Goal: Feedback & Contribution: Submit feedback/report problem

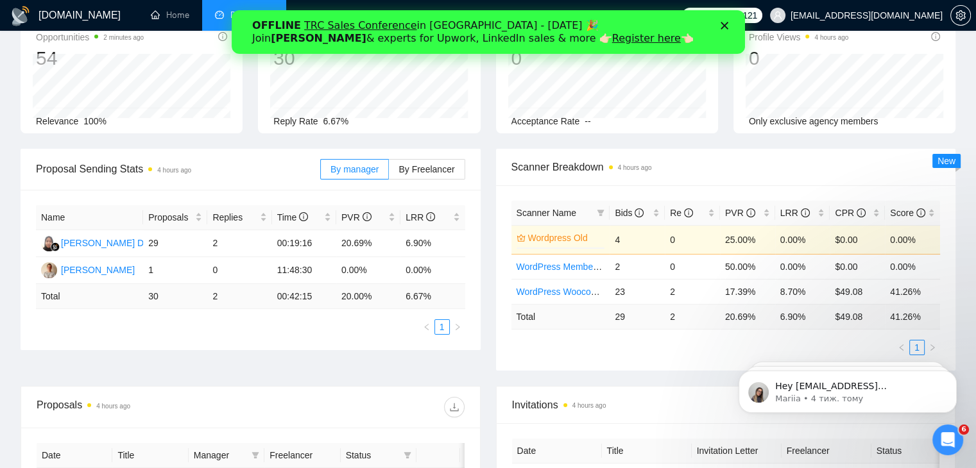
click at [730, 19] on div "OFFLINE TRC Sales Conference in Kyiv - October 18 🎉 Join Tamara Levit & experts…" at bounding box center [487, 31] width 513 height 33
click at [720, 26] on icon "Закрити" at bounding box center [724, 26] width 8 height 8
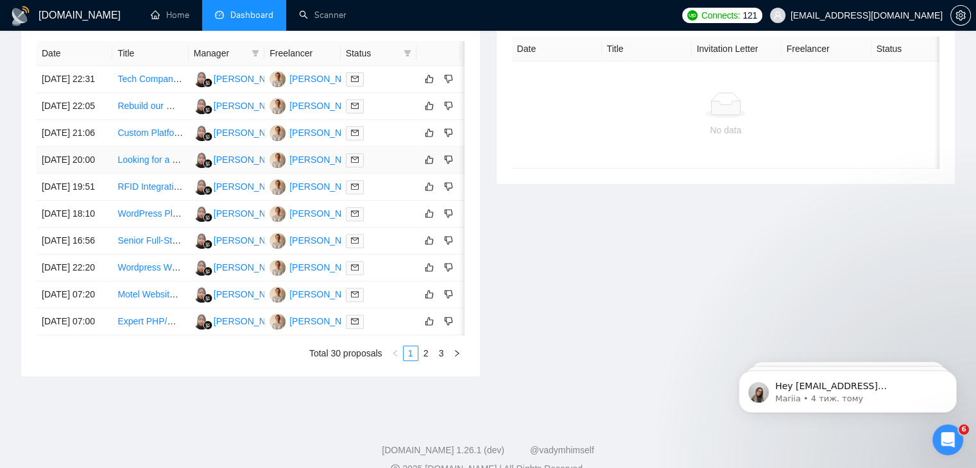
scroll to position [515, 0]
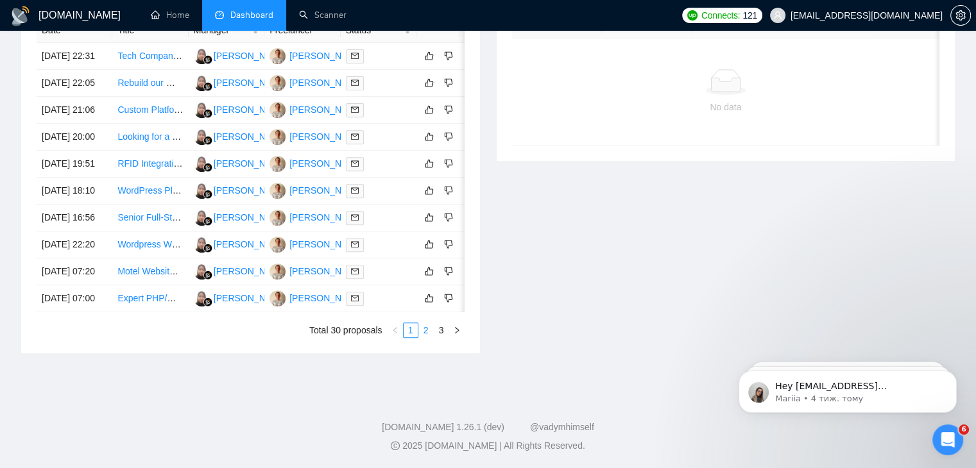
click at [429, 338] on link "2" at bounding box center [426, 330] width 14 height 14
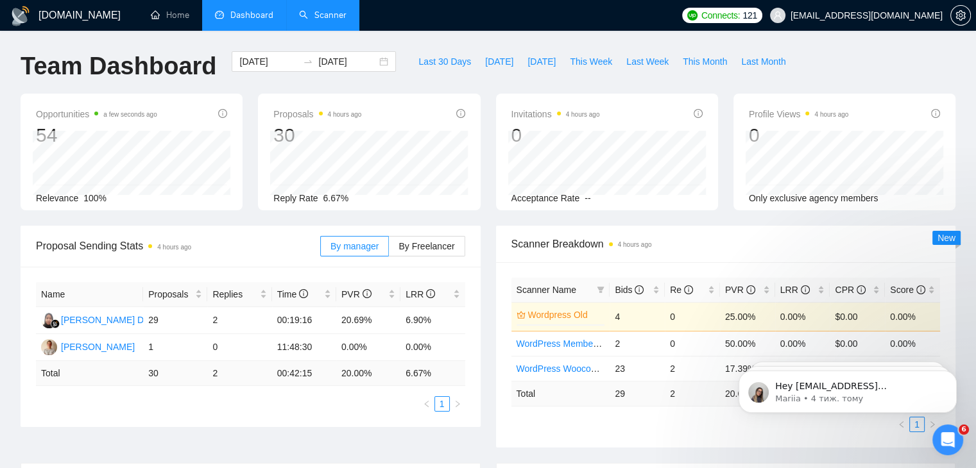
click at [331, 21] on link "Scanner" at bounding box center [322, 15] width 47 height 11
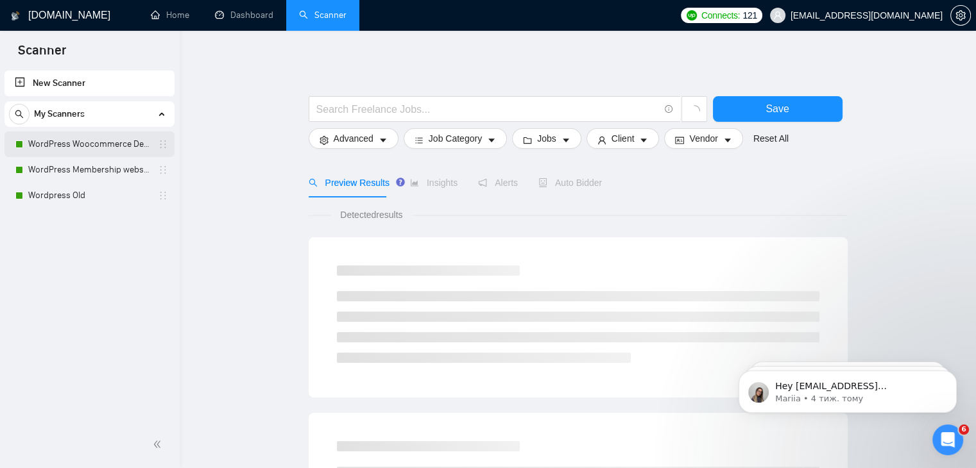
click at [100, 141] on link "WordPress Woocommerce Developer" at bounding box center [89, 145] width 122 height 26
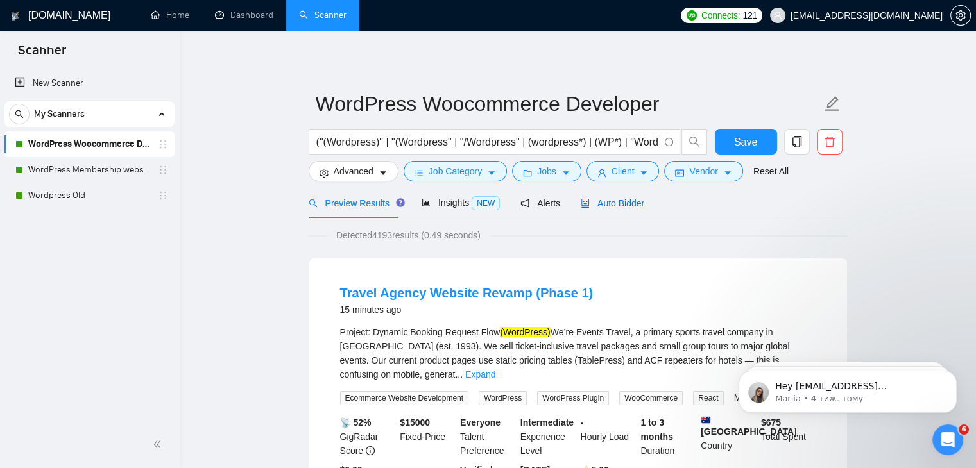
click at [622, 201] on span "Auto Bidder" at bounding box center [613, 203] width 64 height 10
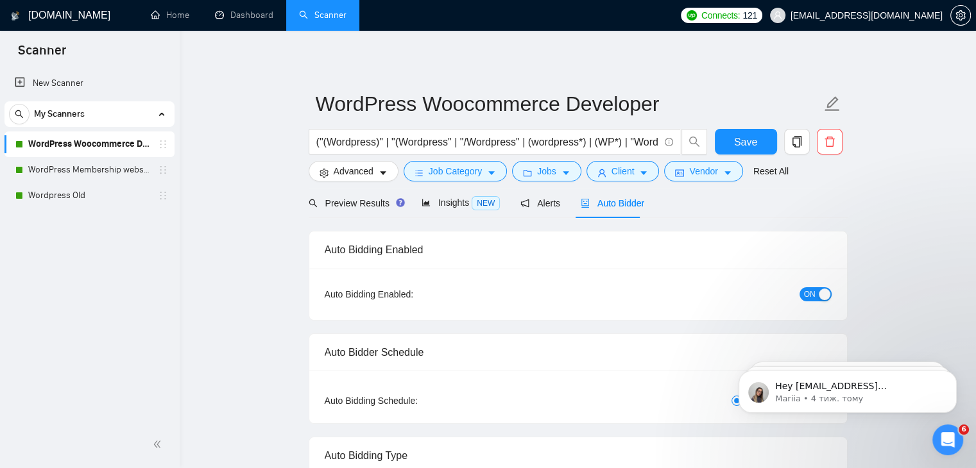
click at [807, 293] on span "ON" at bounding box center [810, 294] width 12 height 14
click at [106, 154] on link "WordPress Woocommerce Developer" at bounding box center [89, 145] width 122 height 26
click at [108, 167] on link "WordPress Membership website" at bounding box center [89, 170] width 122 height 26
click at [747, 144] on span "Save" at bounding box center [745, 142] width 23 height 16
click at [53, 170] on link "WordPress Membership website" at bounding box center [89, 170] width 122 height 26
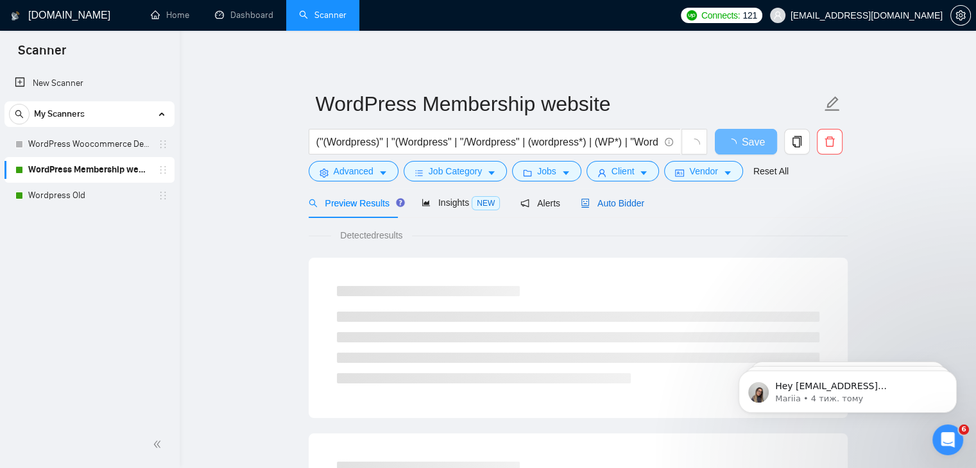
click at [613, 205] on span "Auto Bidder" at bounding box center [613, 203] width 64 height 10
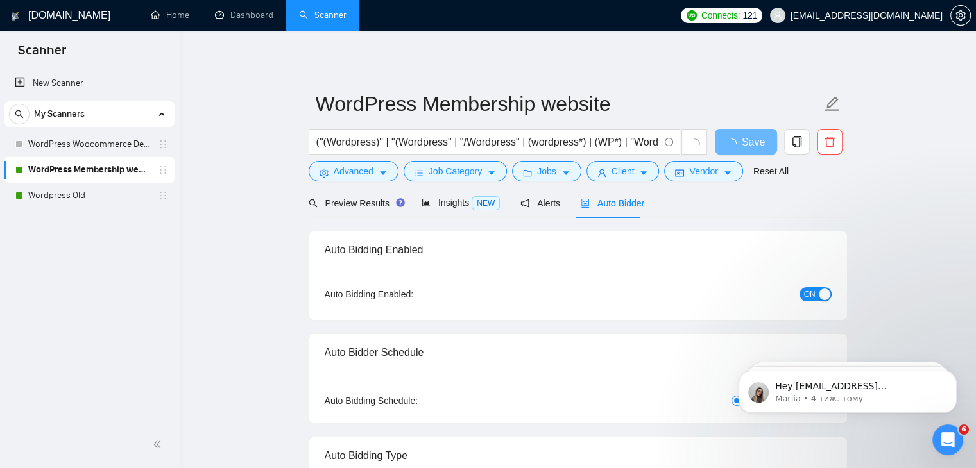
click at [816, 295] on button "ON" at bounding box center [816, 294] width 32 height 14
click at [740, 144] on span "Save" at bounding box center [745, 142] width 23 height 16
click at [92, 196] on link "Wordpress Old" at bounding box center [89, 196] width 122 height 26
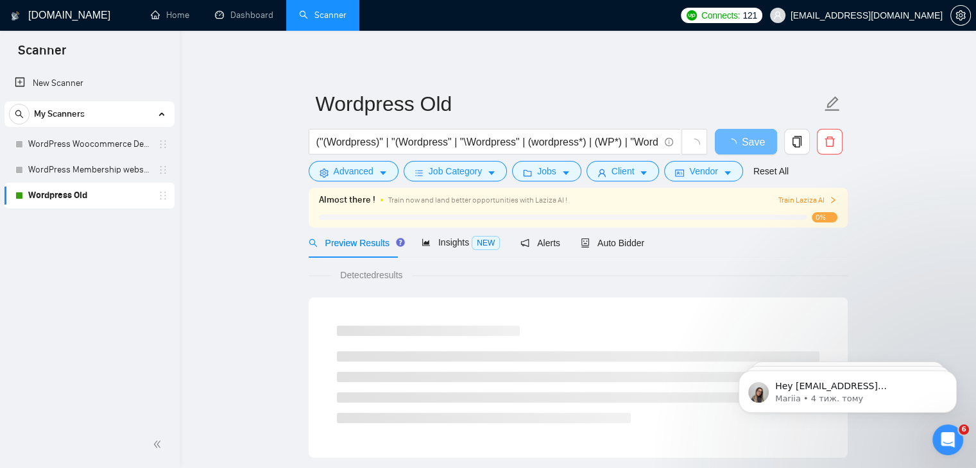
click at [810, 198] on span "Train Laziza AI" at bounding box center [807, 200] width 59 height 12
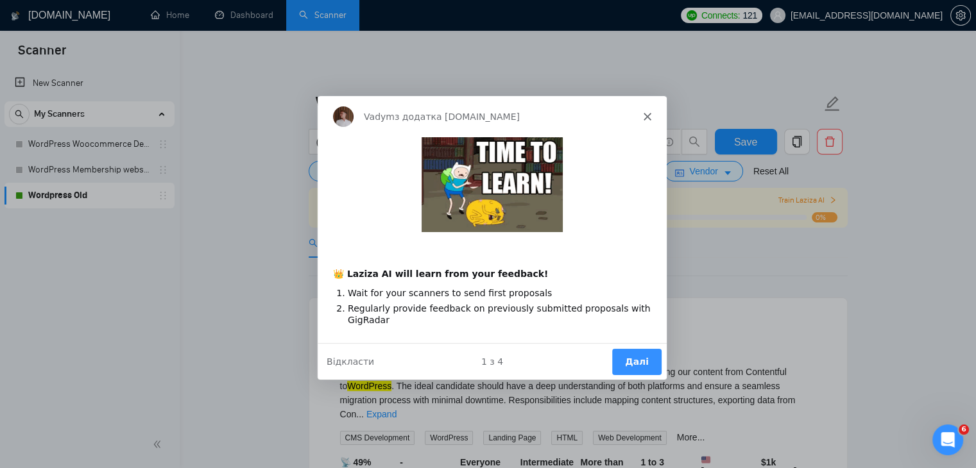
click at [625, 350] on button "Далі" at bounding box center [635, 361] width 49 height 26
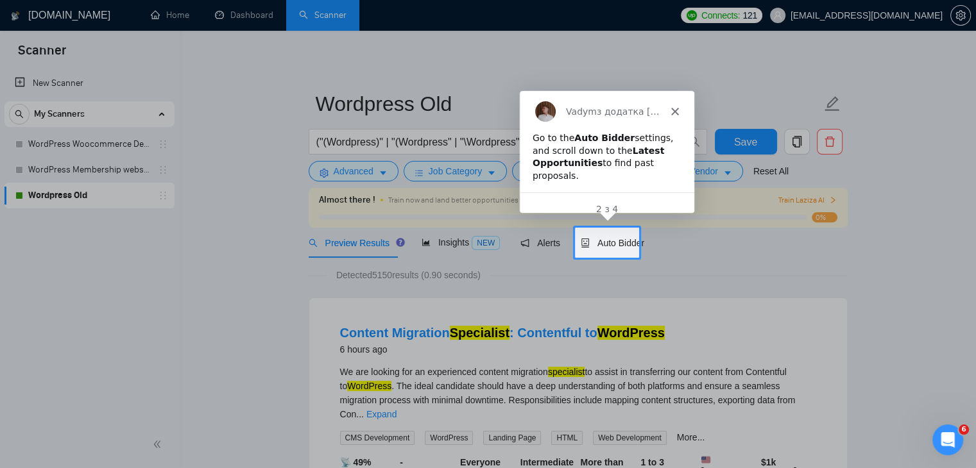
click at [617, 235] on div "Auto Bidder" at bounding box center [613, 243] width 64 height 30
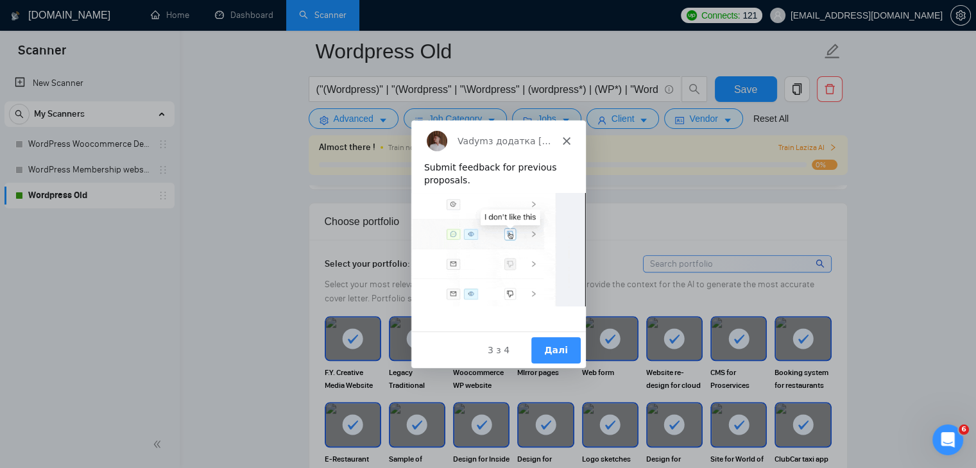
click at [560, 341] on button "Далі" at bounding box center [554, 349] width 49 height 26
click at [561, 338] on button "Далі" at bounding box center [554, 349] width 49 height 26
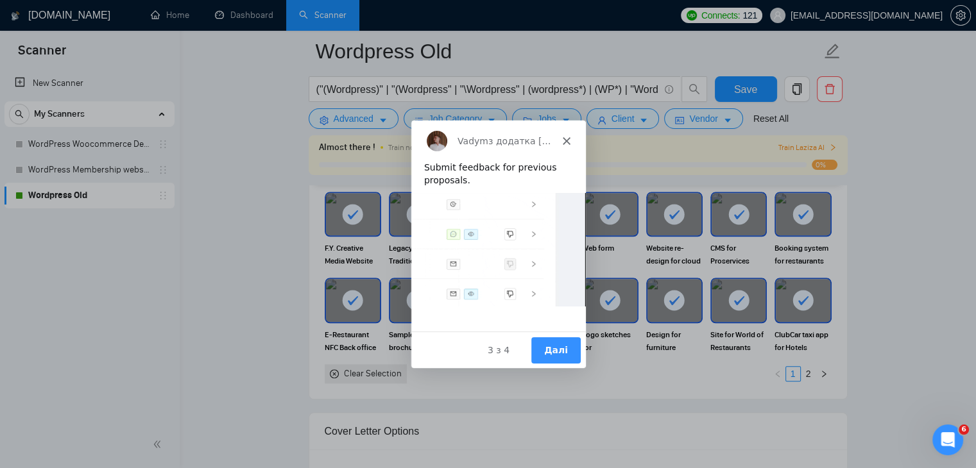
scroll to position [1219, 0]
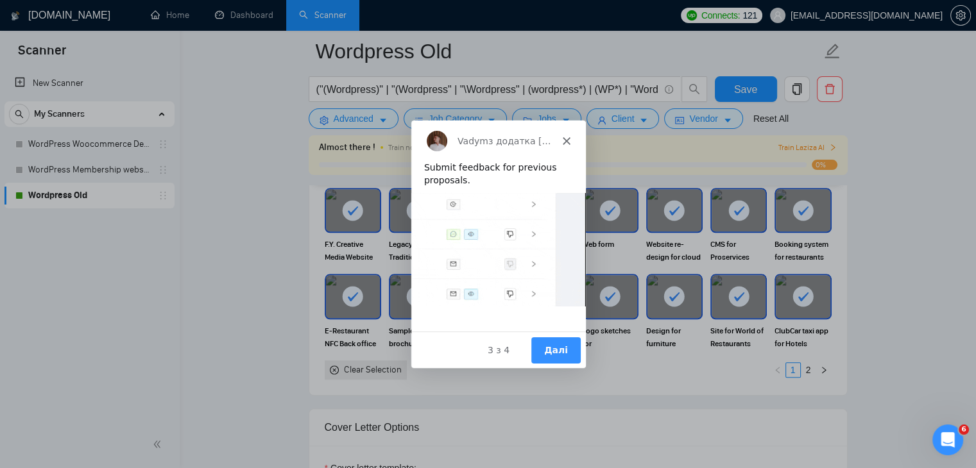
click at [560, 350] on button "Далі" at bounding box center [554, 349] width 49 height 26
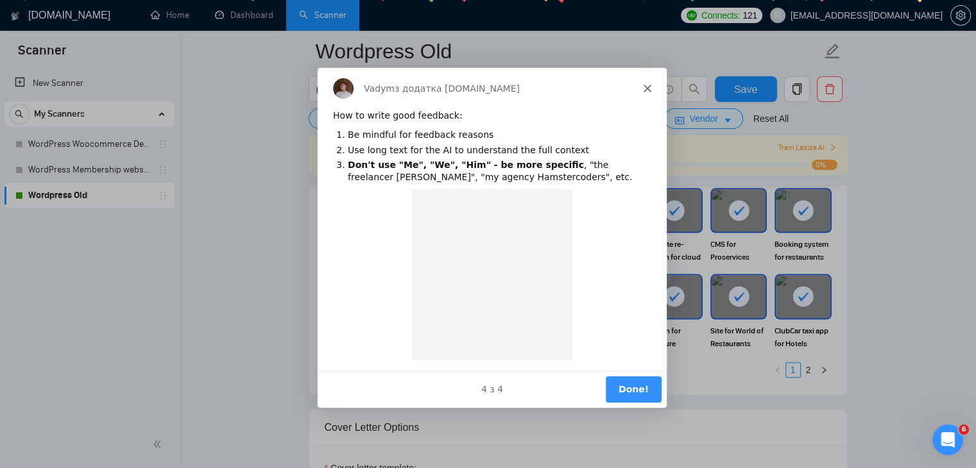
scroll to position [0, 0]
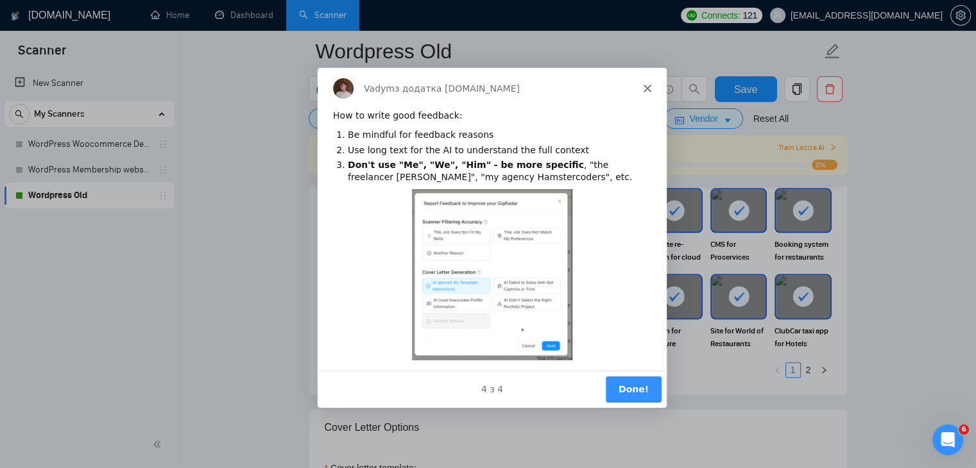
click at [635, 388] on button "Done!" at bounding box center [632, 388] width 56 height 26
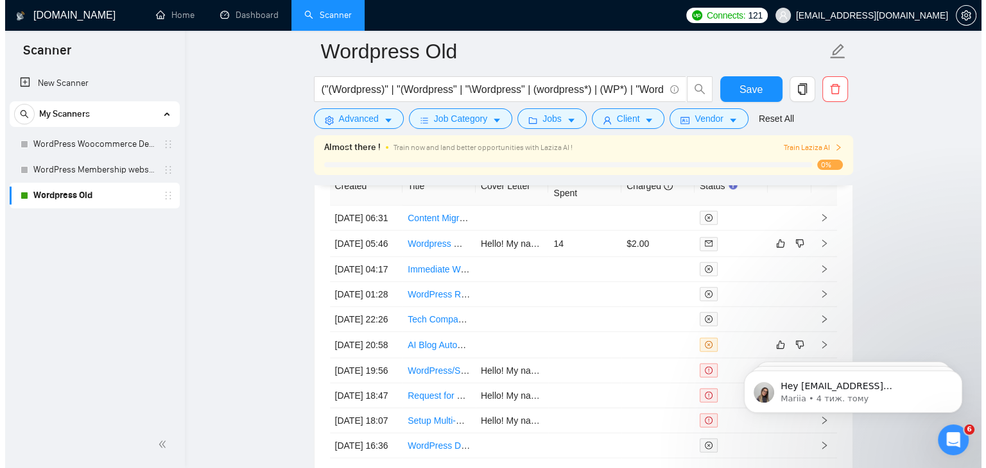
scroll to position [3257, 0]
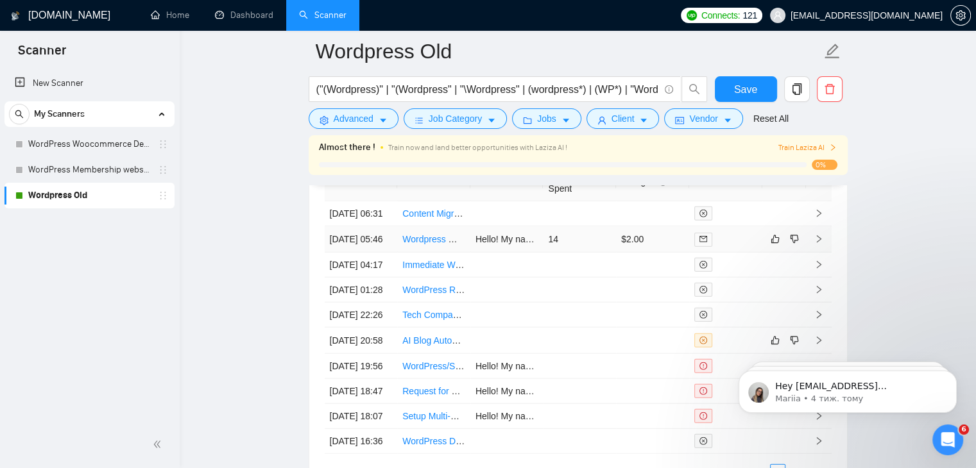
click at [559, 253] on td "14" at bounding box center [579, 240] width 73 height 26
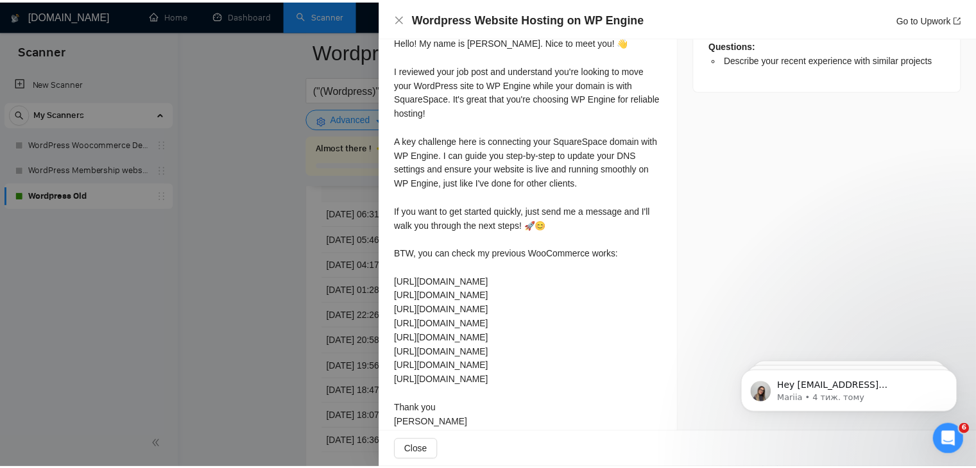
scroll to position [642, 0]
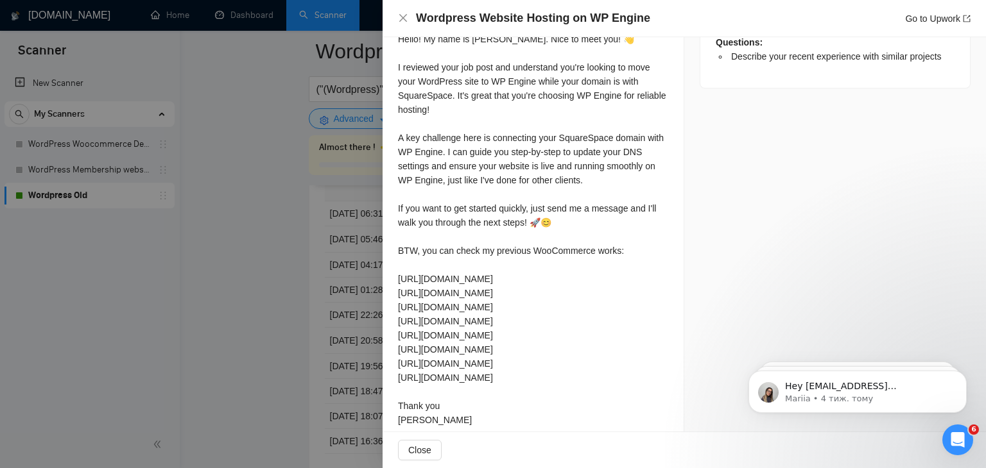
click at [336, 336] on div at bounding box center [493, 234] width 986 height 468
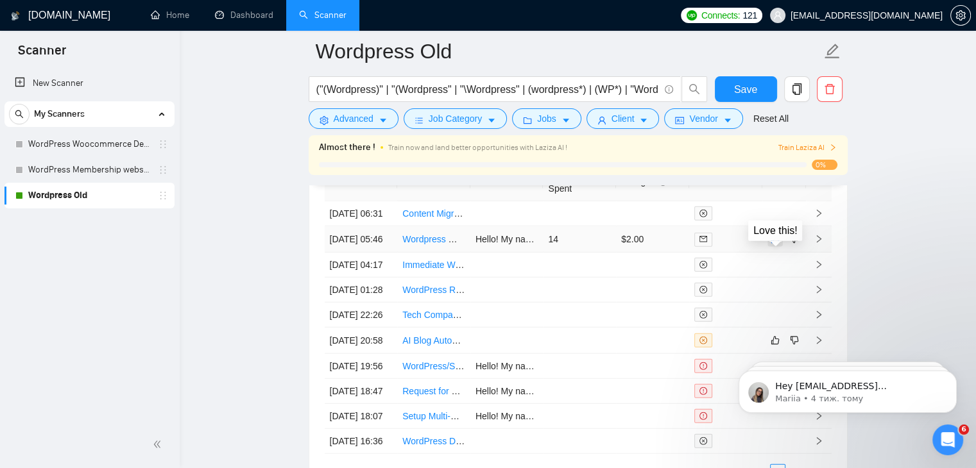
click at [775, 247] on button "button" at bounding box center [774, 239] width 15 height 15
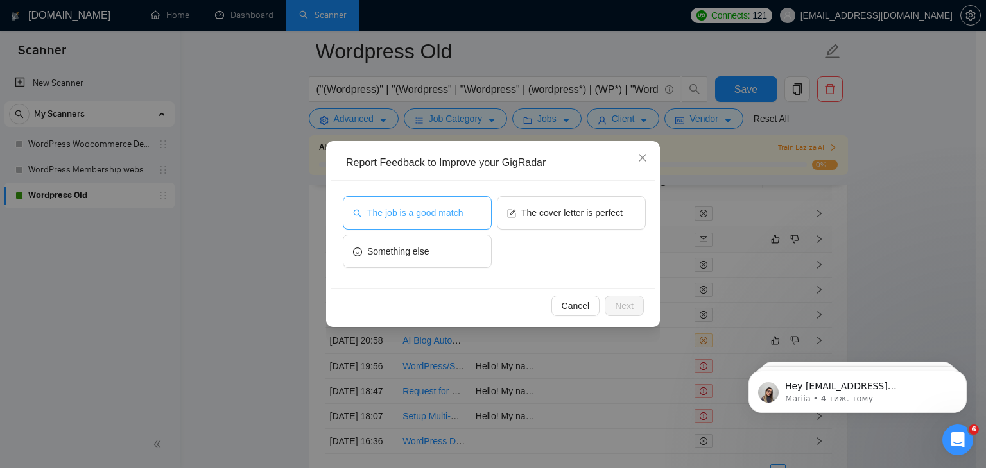
click at [462, 219] on span "The job is a good match" at bounding box center [415, 213] width 96 height 14
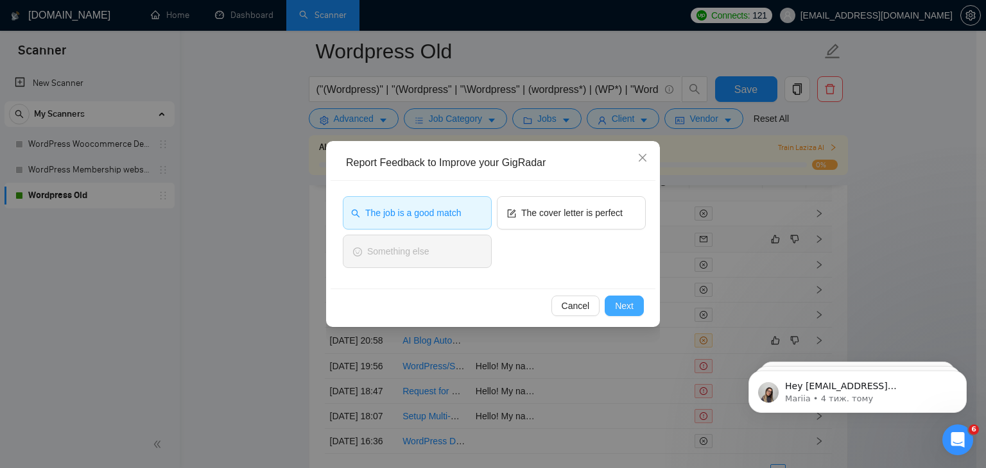
click at [636, 314] on button "Next" at bounding box center [623, 306] width 39 height 21
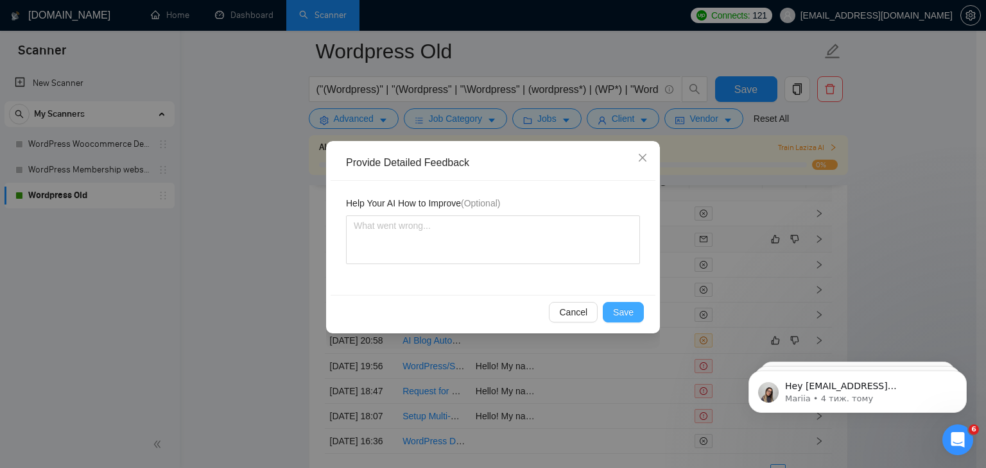
click at [629, 314] on span "Save" at bounding box center [623, 312] width 21 height 14
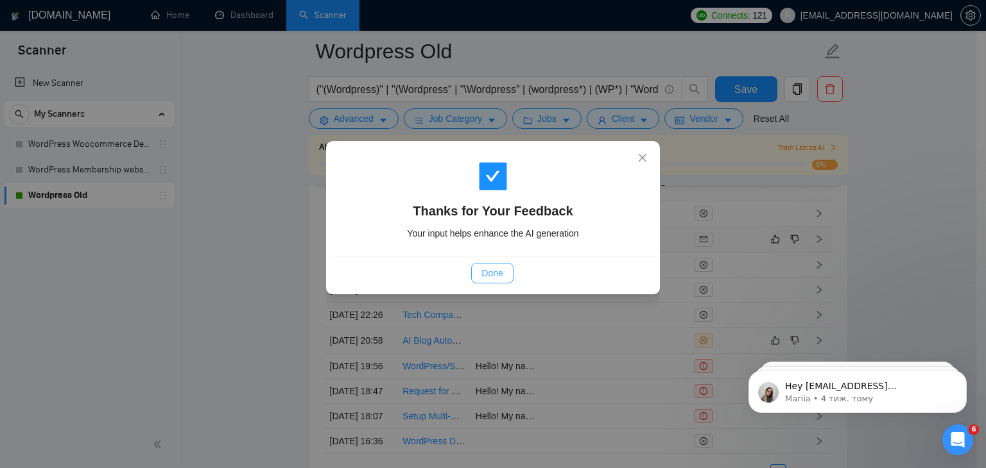
click at [477, 270] on button "Done" at bounding box center [492, 273] width 42 height 21
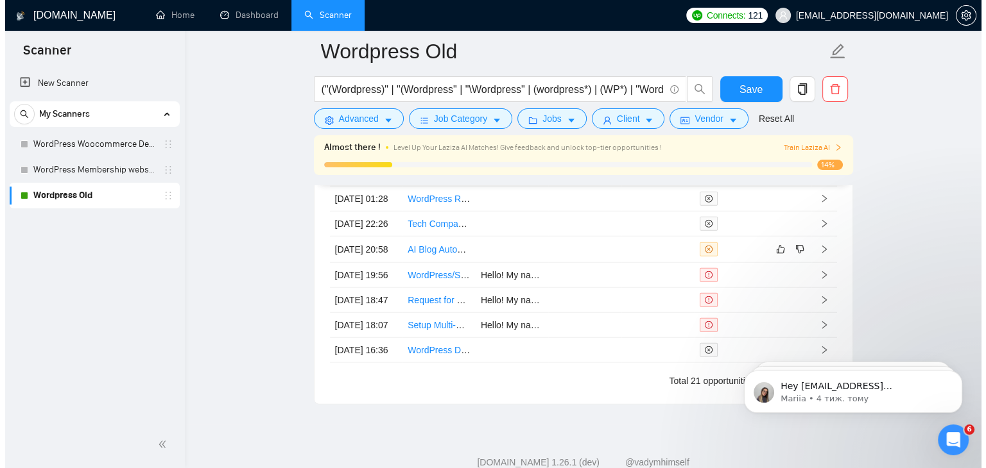
scroll to position [3386, 0]
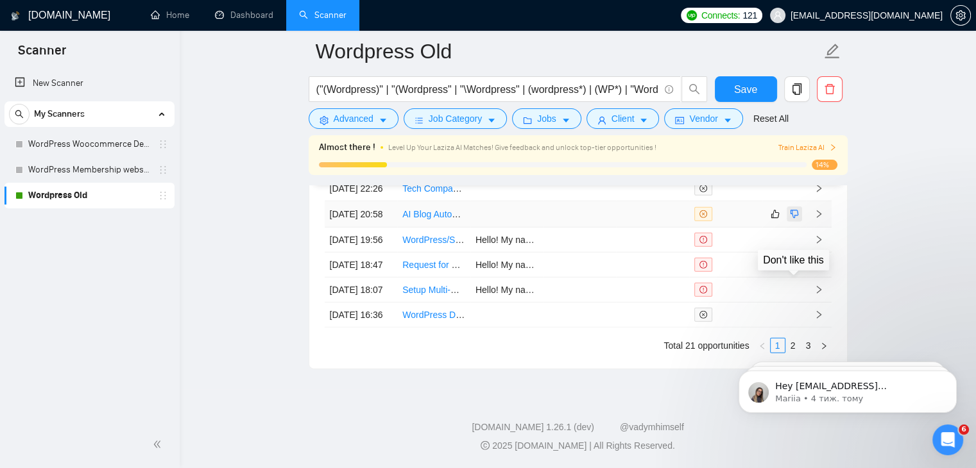
click at [796, 219] on icon "dislike" at bounding box center [794, 214] width 9 height 10
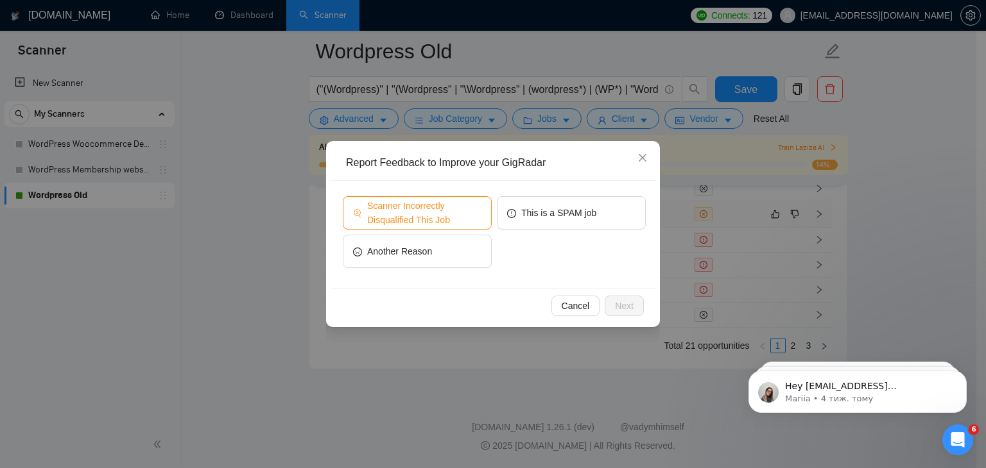
click at [395, 211] on span "Scanner Incorrectly Disqualified This Job" at bounding box center [424, 213] width 114 height 28
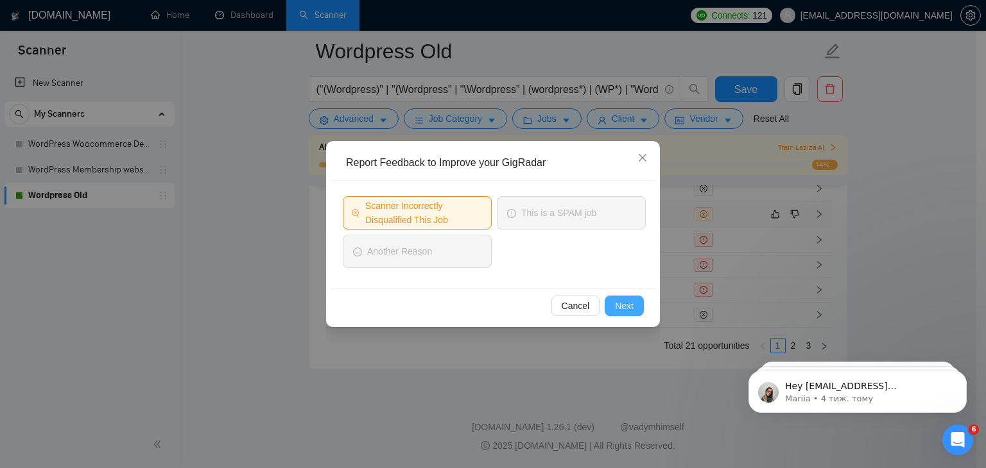
click at [617, 302] on span "Next" at bounding box center [624, 306] width 19 height 14
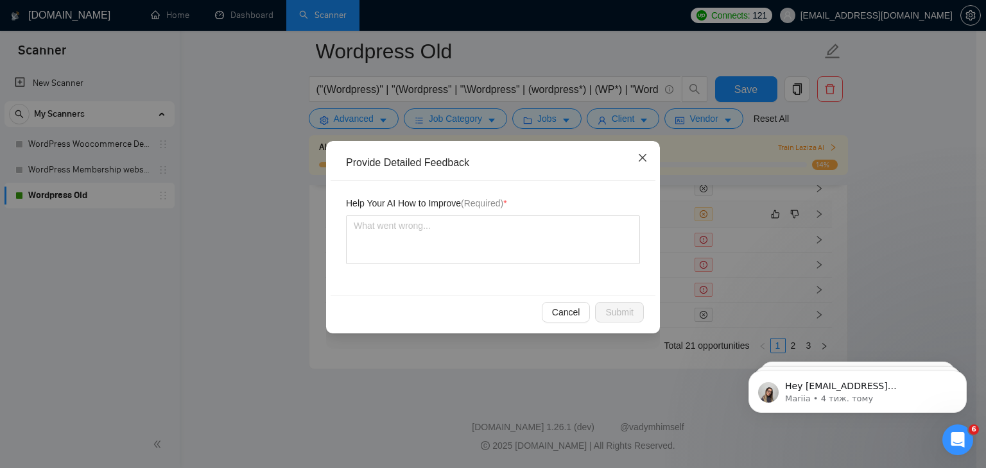
click at [644, 158] on icon "close" at bounding box center [642, 158] width 10 height 10
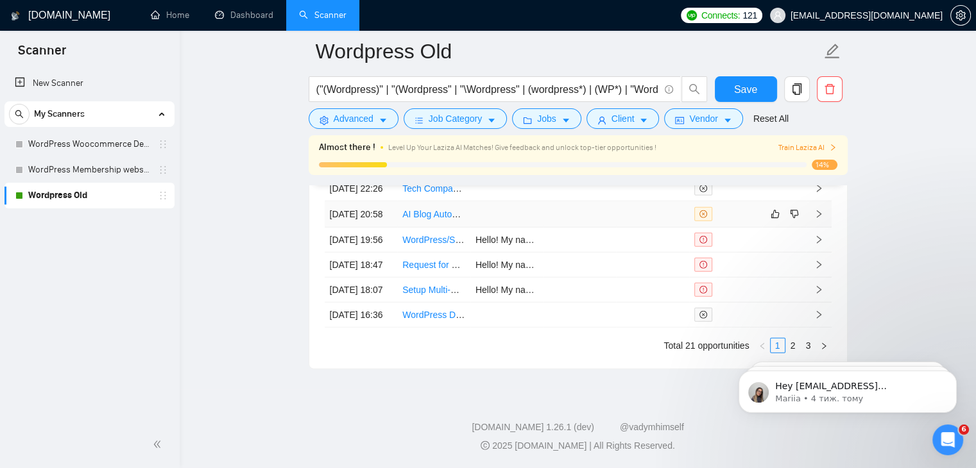
click at [435, 228] on td "AI Blog Automation Setup ([DOMAIN_NAME] + GPT-4 + WordPress + RSS Feeds)" at bounding box center [433, 214] width 73 height 26
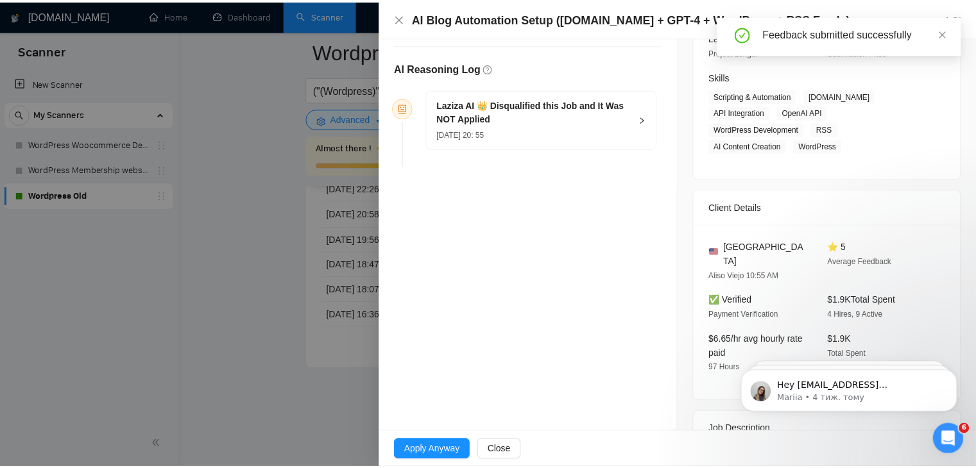
scroll to position [23, 0]
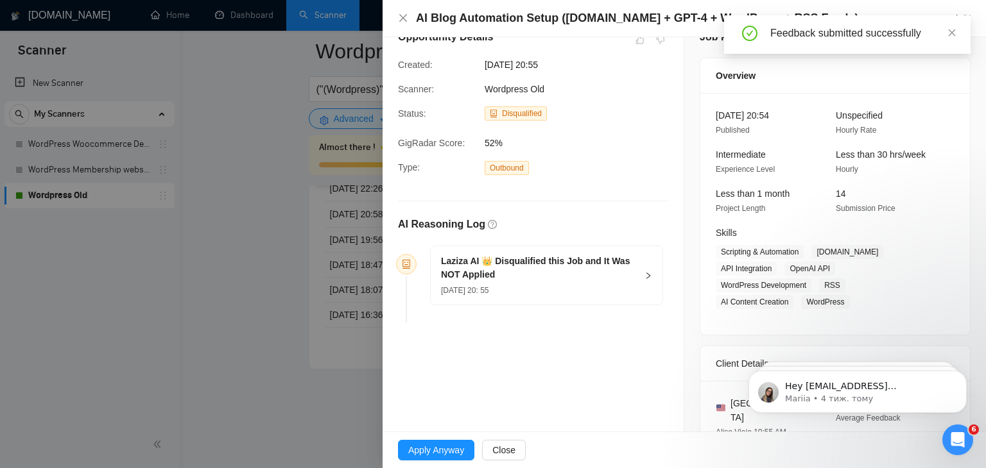
click at [273, 321] on div at bounding box center [493, 234] width 986 height 468
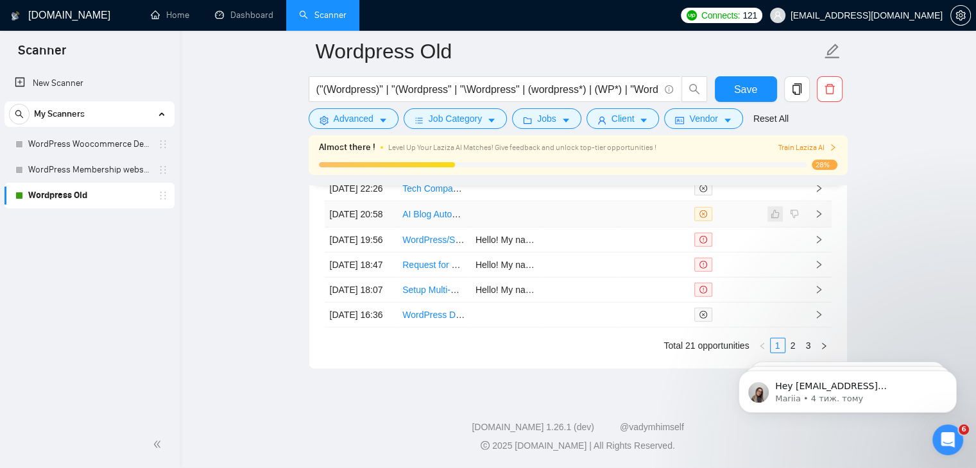
click at [773, 222] on span at bounding box center [774, 214] width 15 height 15
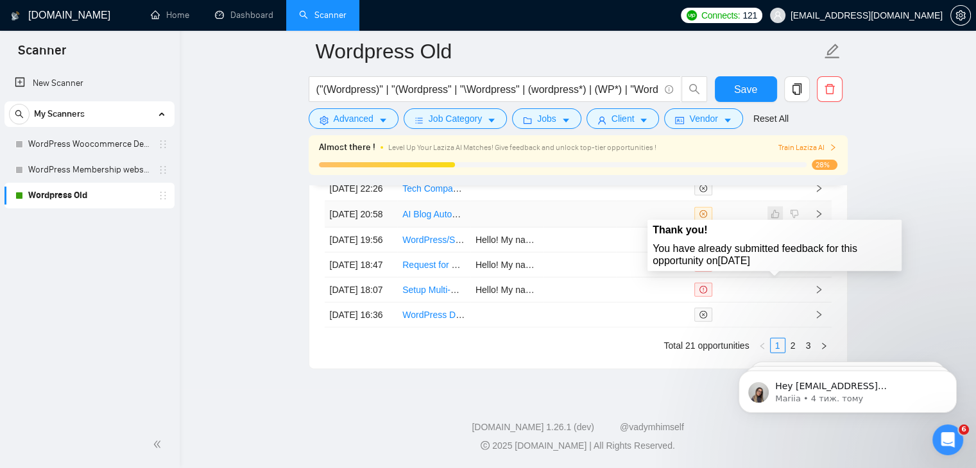
click at [773, 222] on span at bounding box center [774, 214] width 15 height 15
